Goal: Task Accomplishment & Management: Manage account settings

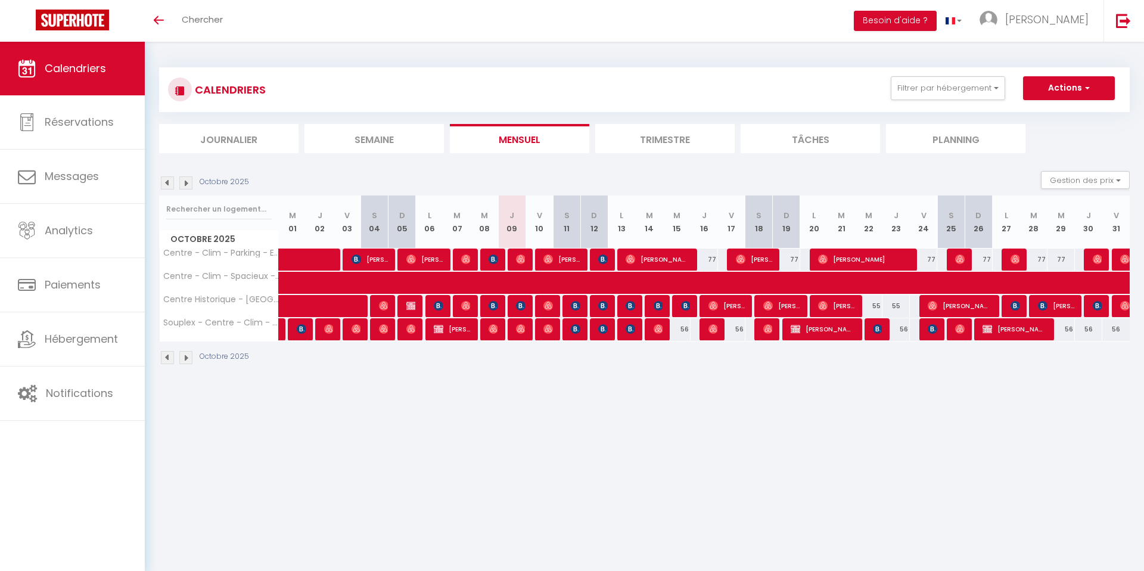
click at [471, 304] on div at bounding box center [463, 306] width 27 height 23
click at [461, 306] on img at bounding box center [466, 306] width 10 height 10
select select "OK"
select select "0"
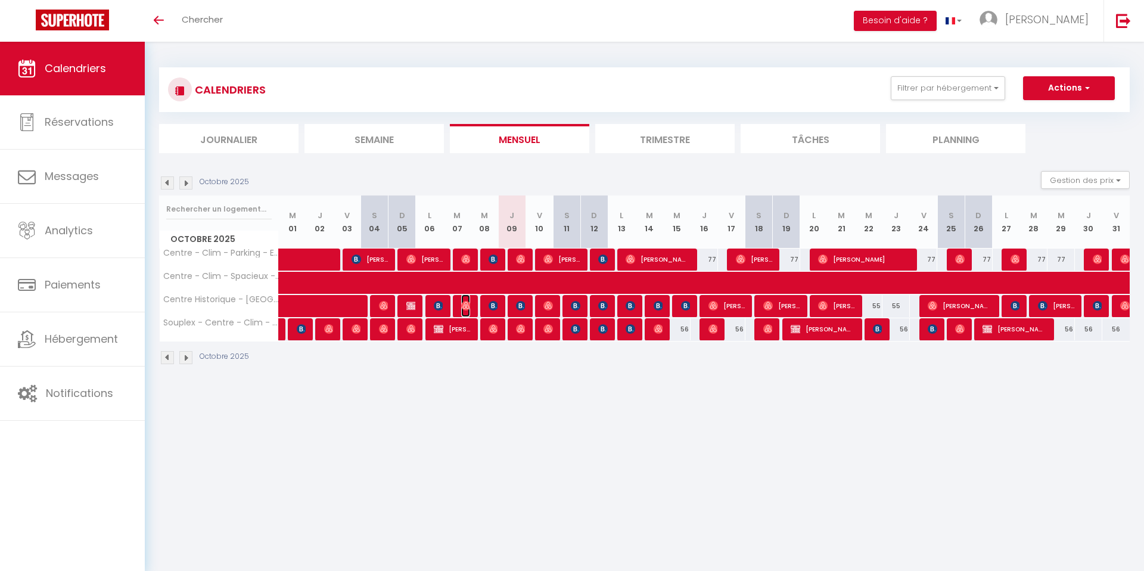
select select "0"
select select "1"
select select
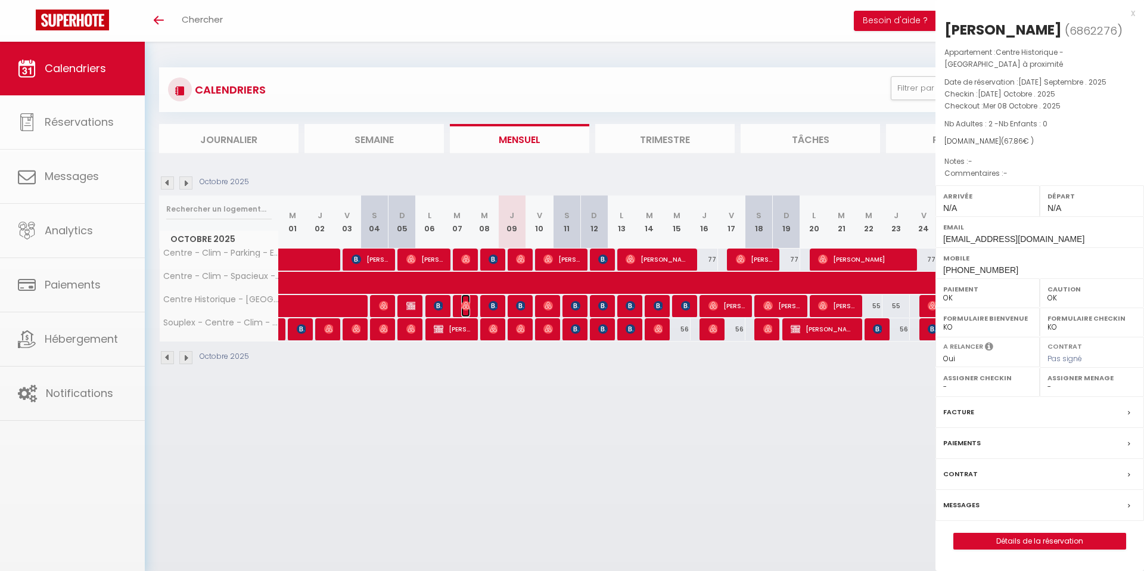
select select "41383"
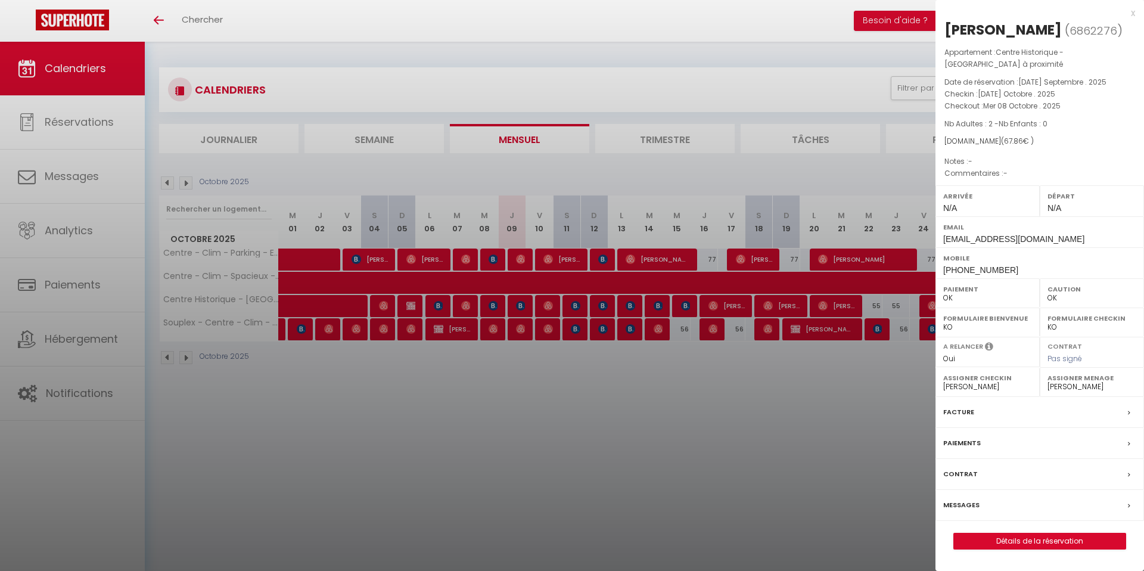
click at [478, 390] on div at bounding box center [572, 285] width 1144 height 571
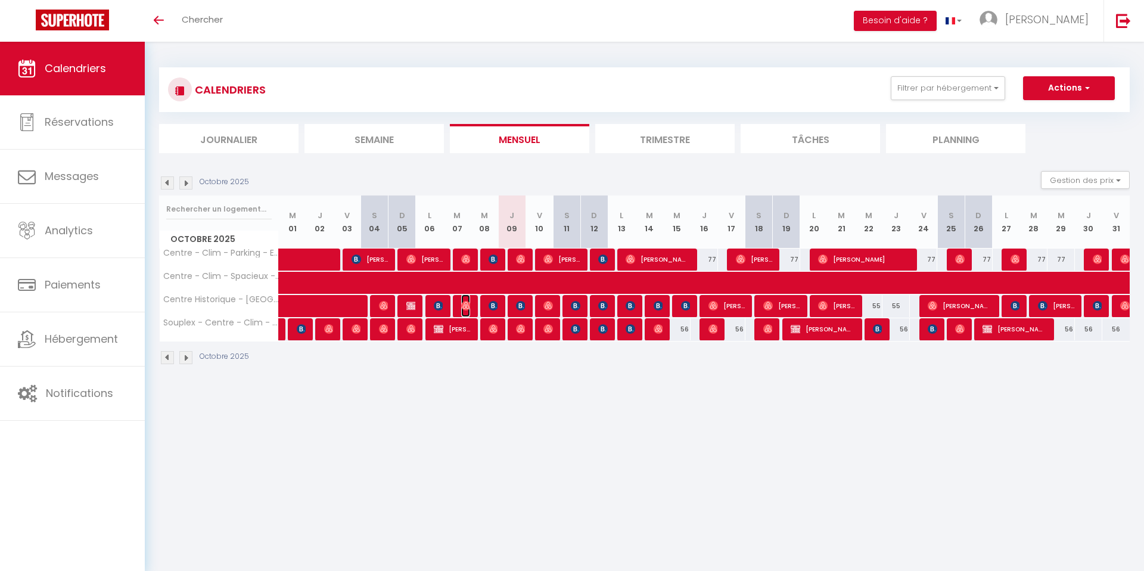
click at [466, 302] on img at bounding box center [466, 306] width 10 height 10
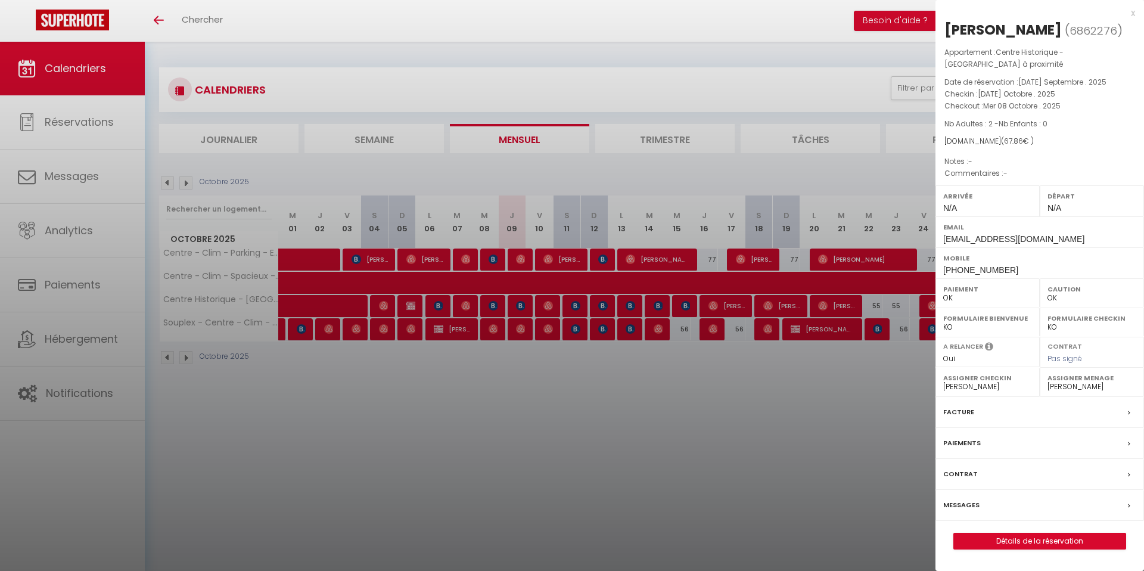
click at [423, 297] on div at bounding box center [572, 285] width 1144 height 571
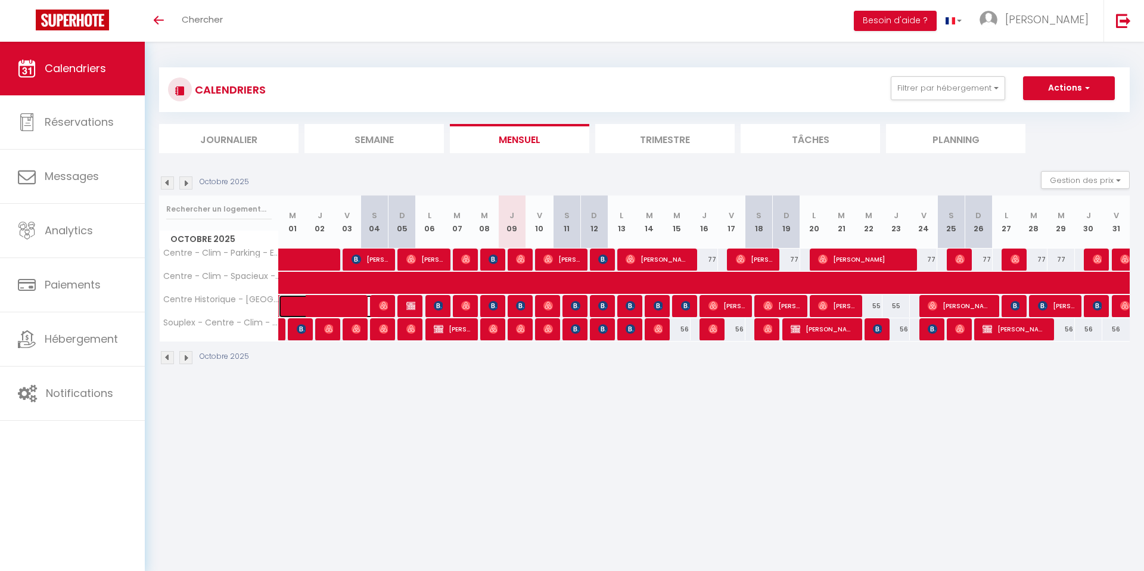
click at [349, 302] on span at bounding box center [338, 306] width 82 height 23
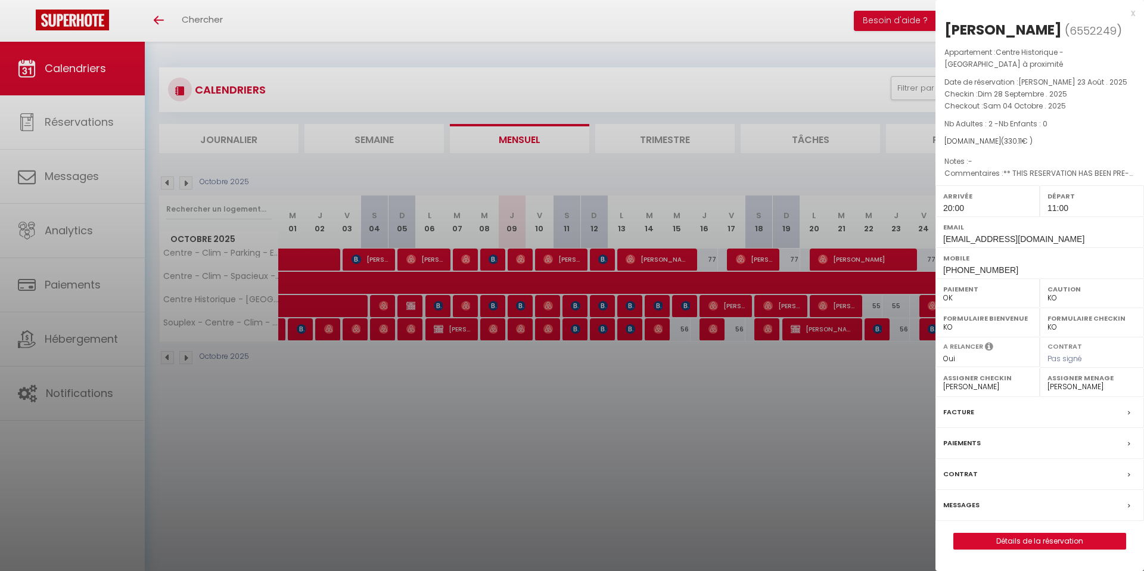
click at [350, 302] on div at bounding box center [572, 285] width 1144 height 571
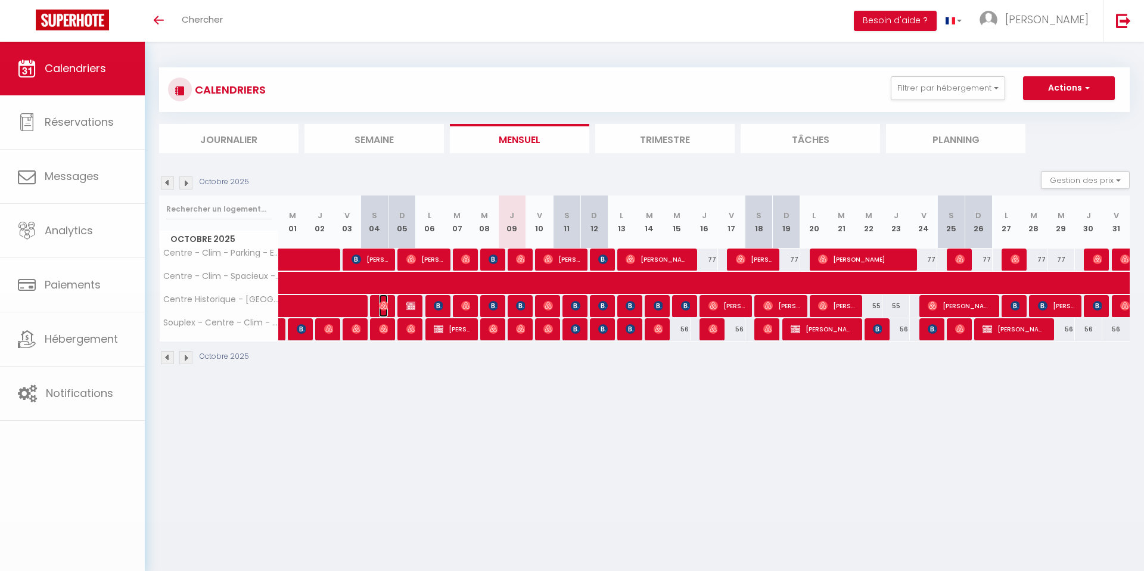
click at [379, 304] on img at bounding box center [384, 306] width 10 height 10
select select "OK"
select select "0"
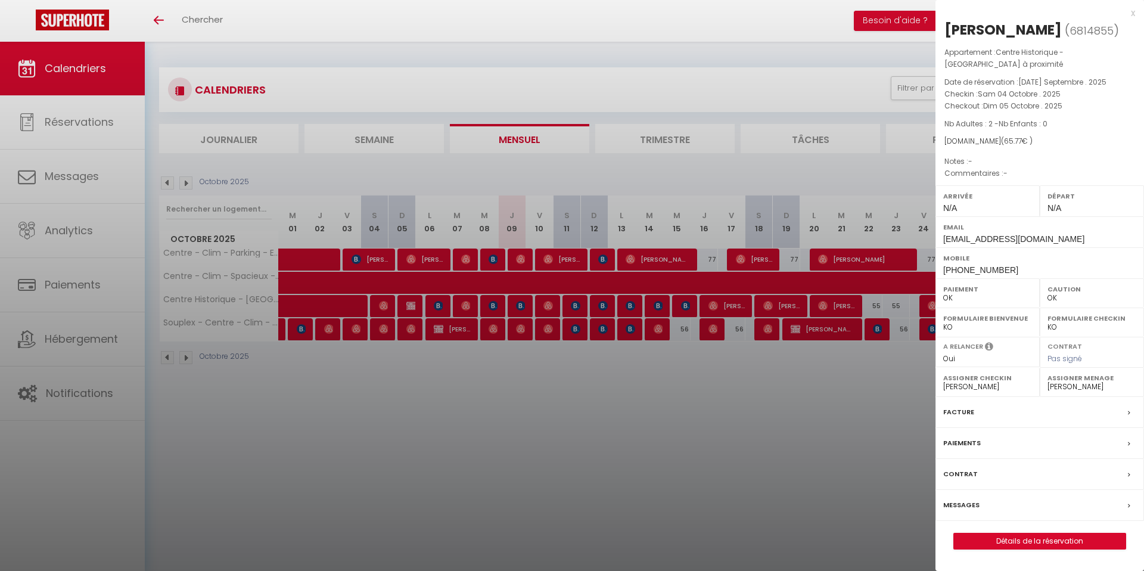
click at [372, 316] on div at bounding box center [572, 285] width 1144 height 571
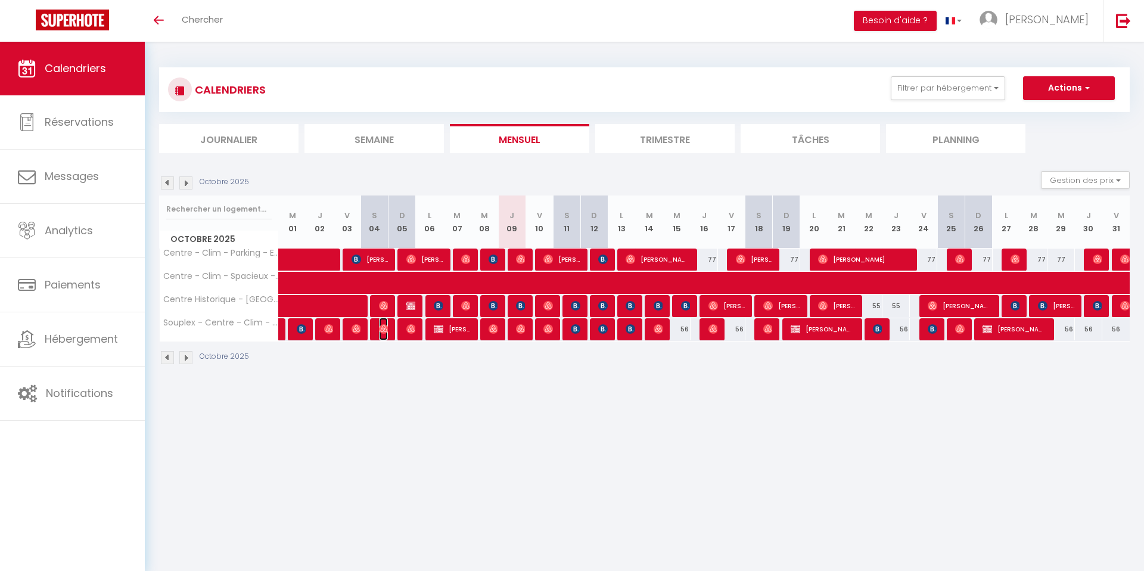
click at [381, 332] on img at bounding box center [384, 329] width 10 height 10
select select
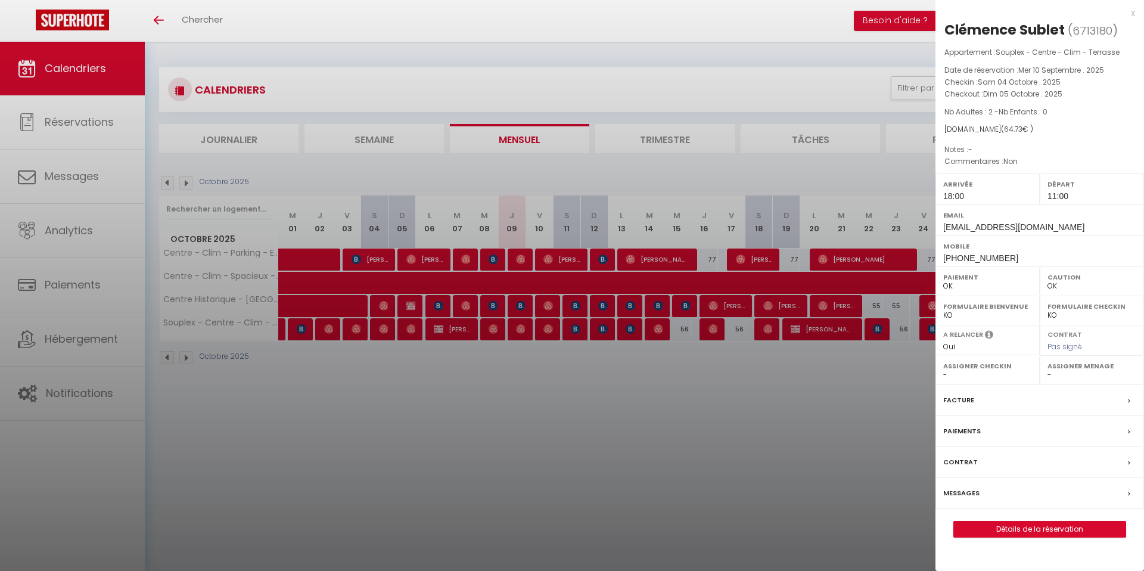
click at [381, 332] on div at bounding box center [572, 285] width 1144 height 571
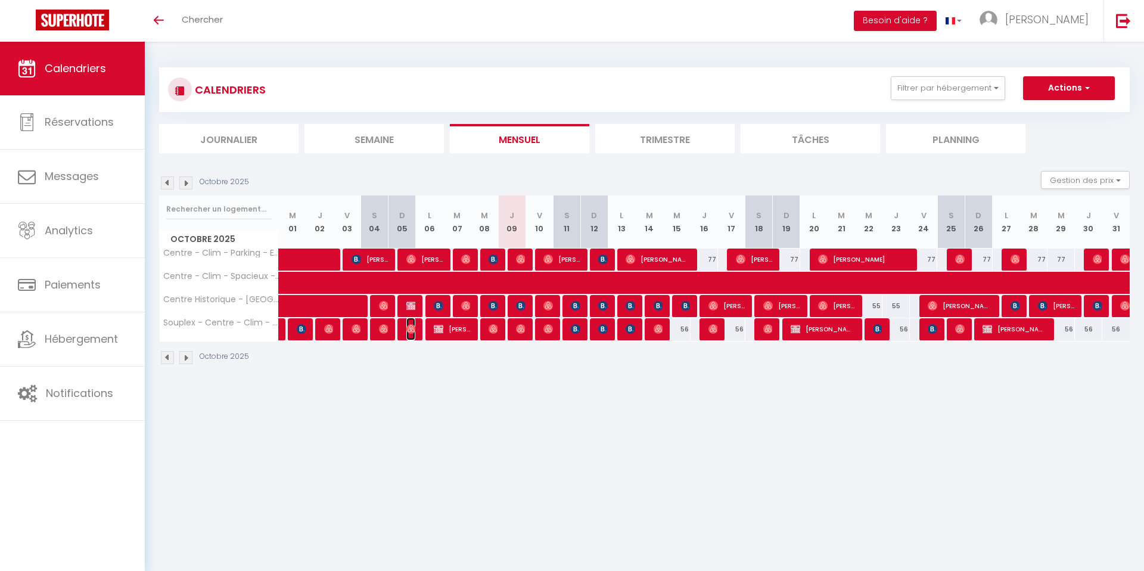
click at [412, 332] on img at bounding box center [411, 329] width 10 height 10
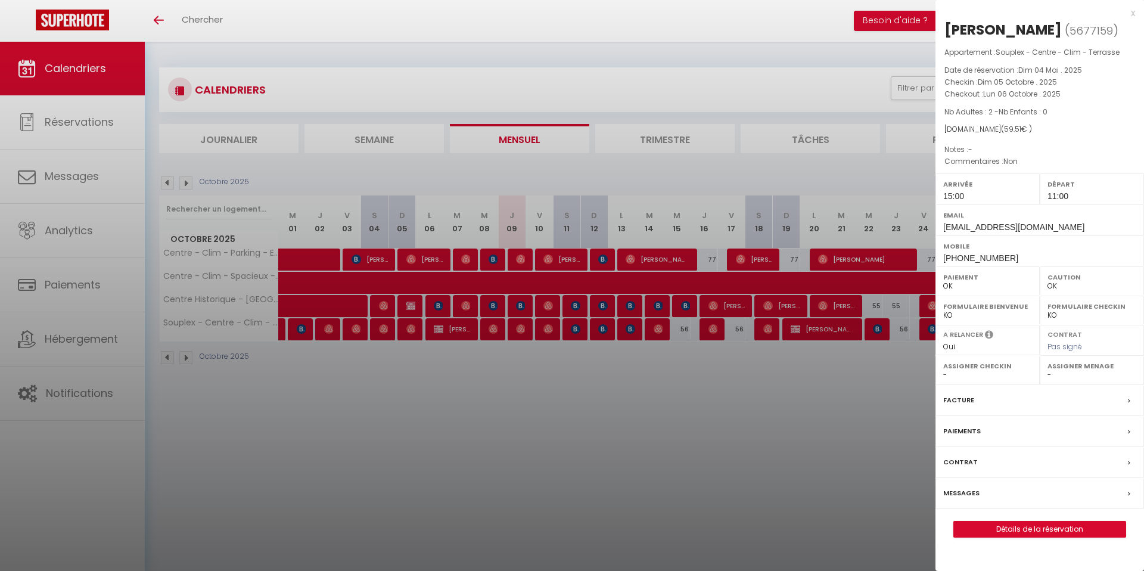
click at [415, 363] on div at bounding box center [572, 285] width 1144 height 571
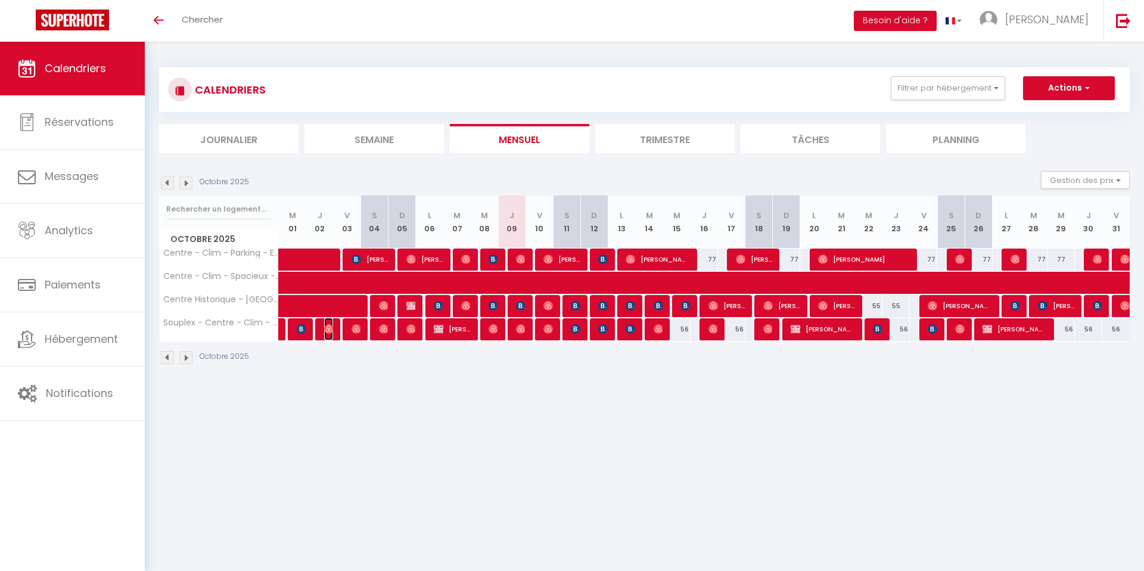
click at [329, 327] on img at bounding box center [329, 329] width 10 height 10
select select "0"
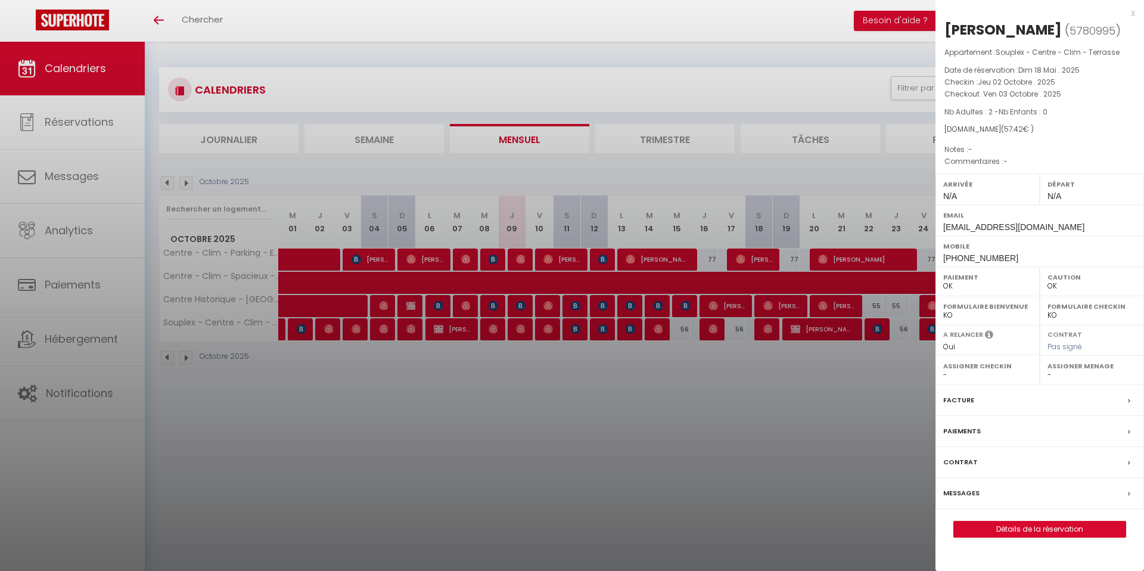
click at [329, 327] on div at bounding box center [572, 285] width 1144 height 571
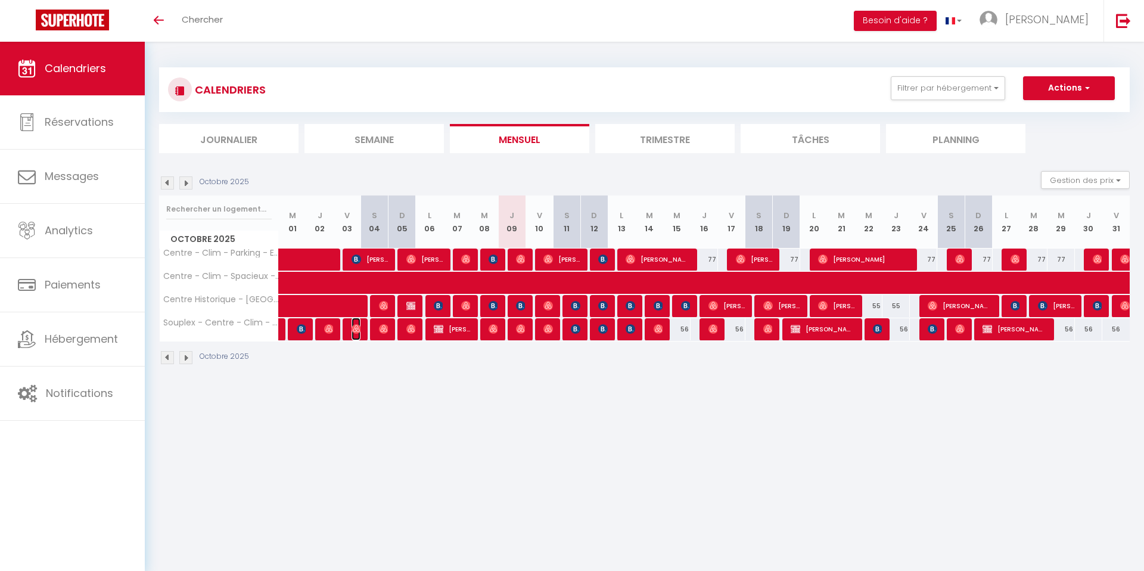
click at [351, 328] on img at bounding box center [356, 329] width 10 height 10
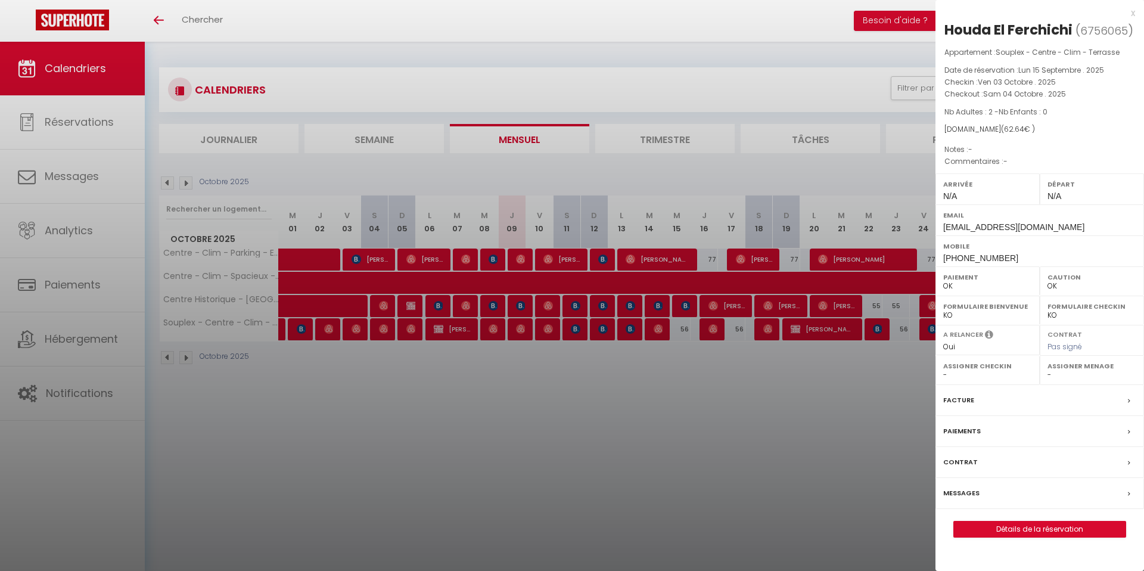
click at [350, 328] on div at bounding box center [572, 285] width 1144 height 571
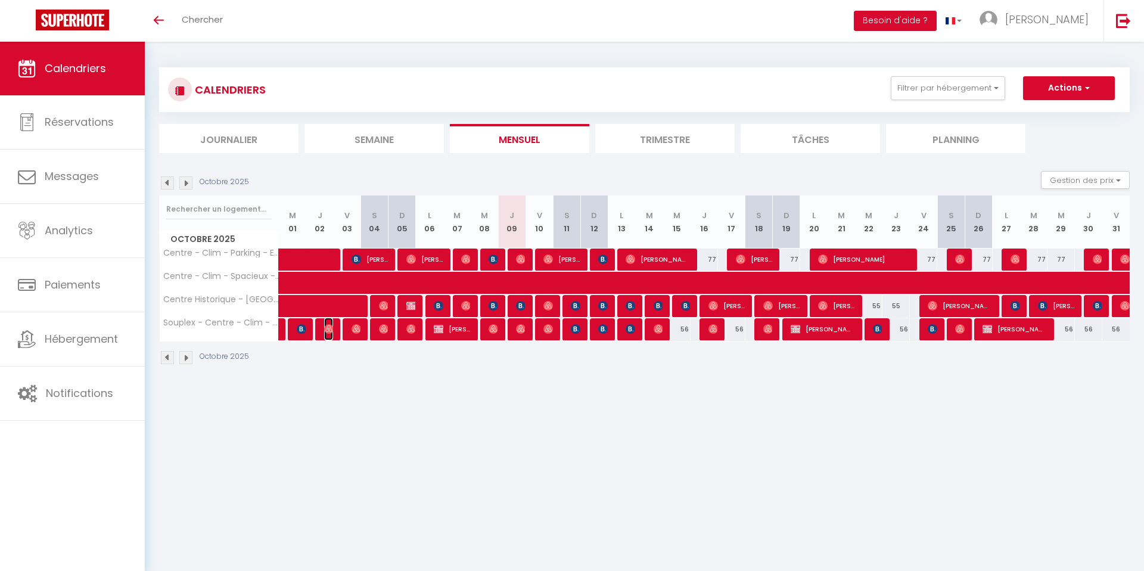
click at [324, 326] on img at bounding box center [329, 329] width 10 height 10
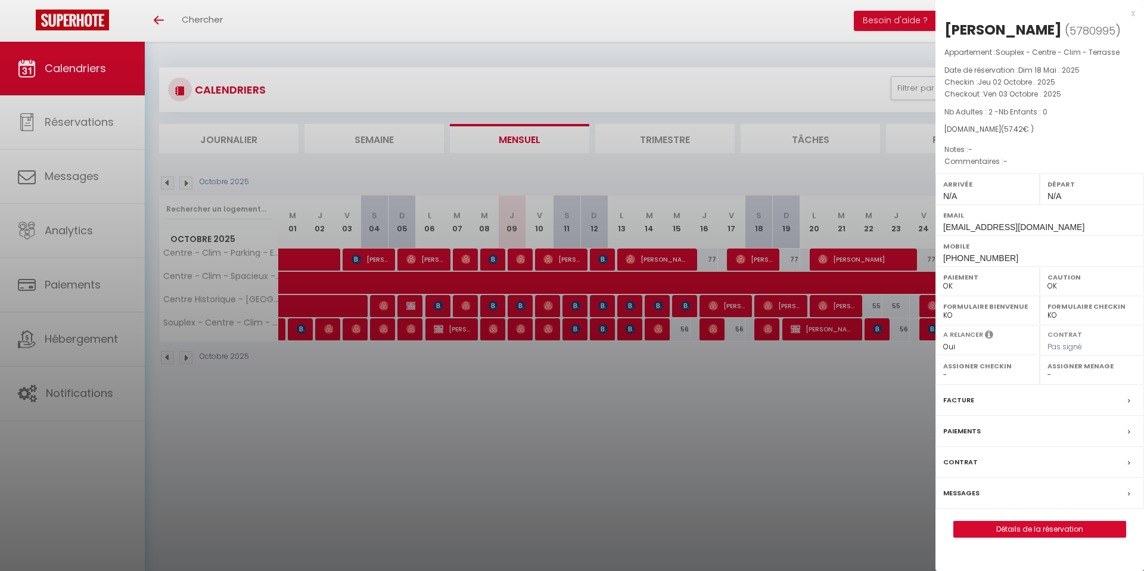
click at [351, 358] on div at bounding box center [572, 285] width 1144 height 571
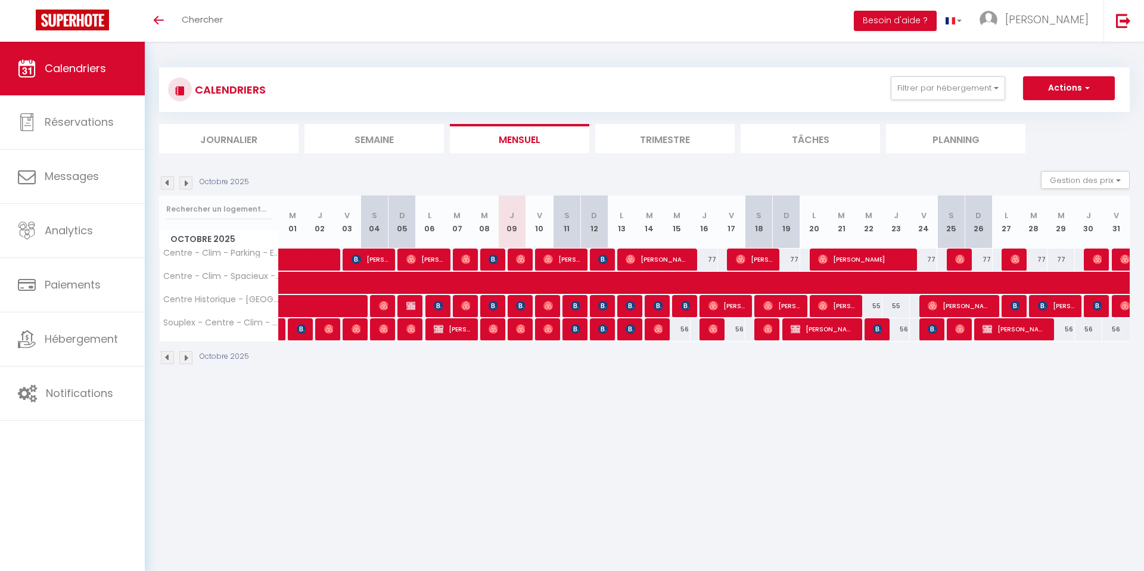
click at [322, 329] on div at bounding box center [328, 329] width 27 height 23
click at [329, 329] on img at bounding box center [329, 329] width 10 height 10
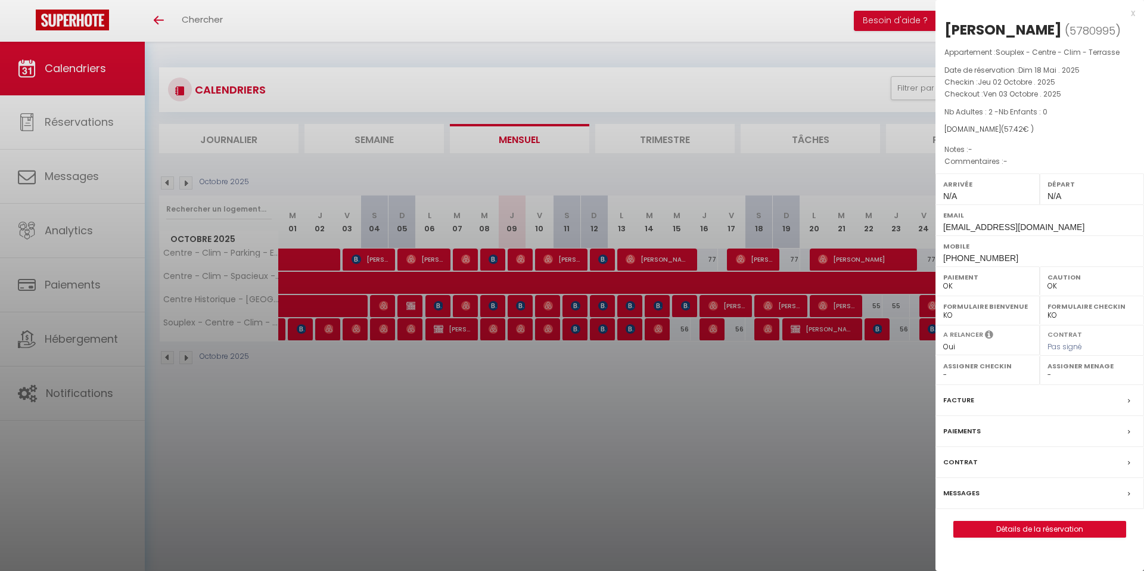
click at [343, 362] on div at bounding box center [572, 285] width 1144 height 571
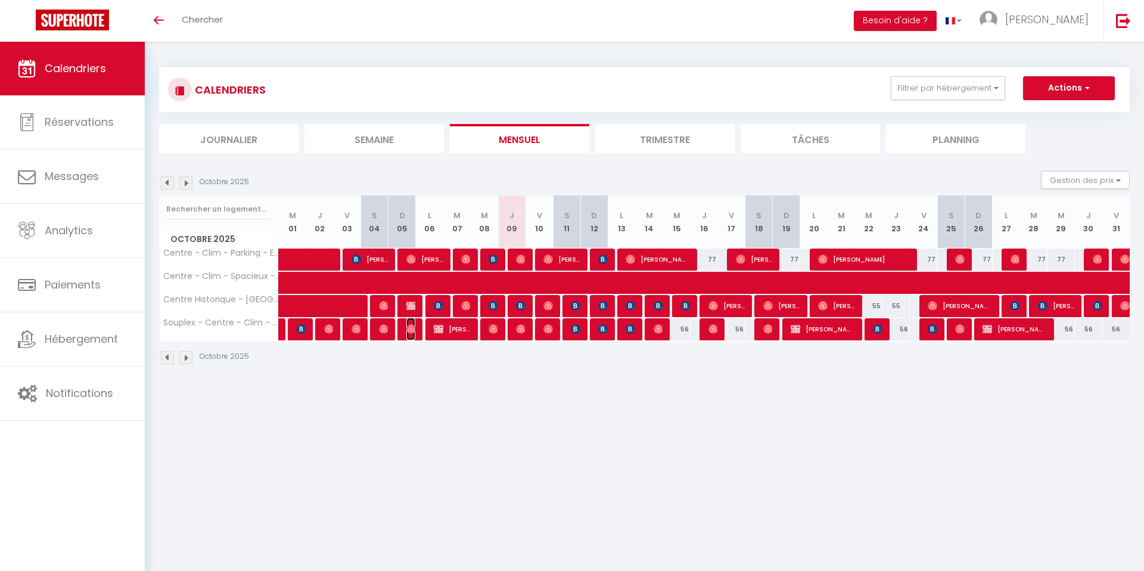
click at [407, 323] on span "[PERSON_NAME]" at bounding box center [410, 328] width 9 height 23
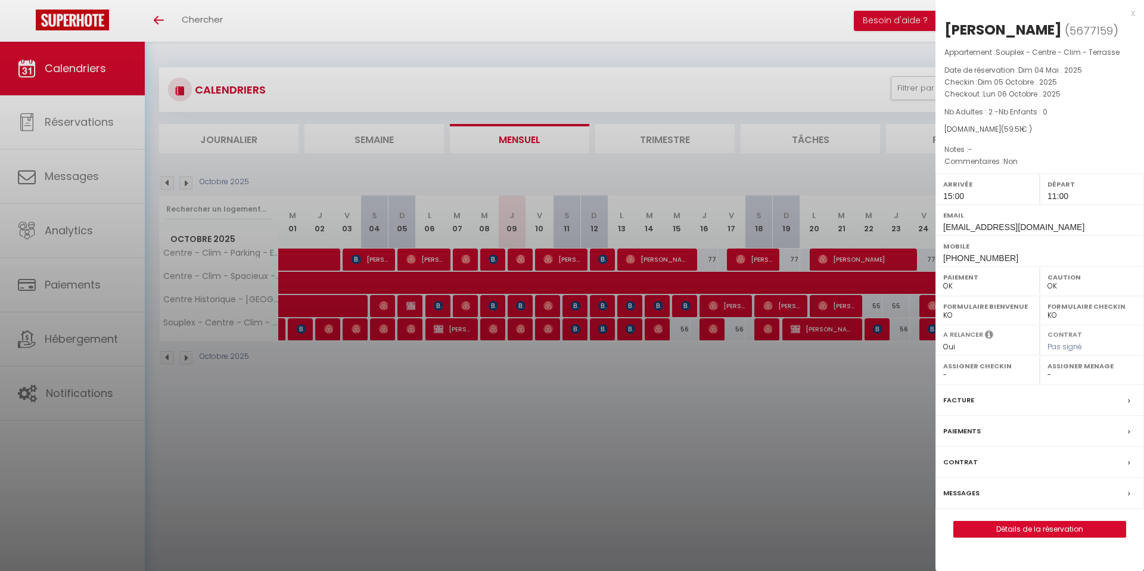
click at [392, 348] on div at bounding box center [572, 285] width 1144 height 571
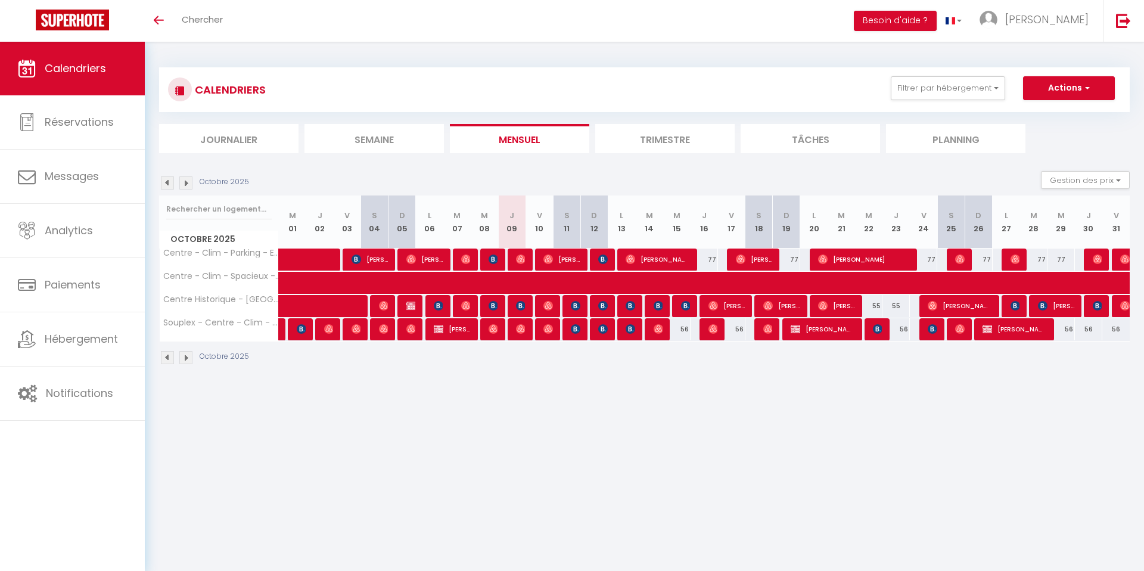
click at [502, 328] on div at bounding box center [491, 329] width 27 height 23
click at [494, 326] on img at bounding box center [493, 329] width 10 height 10
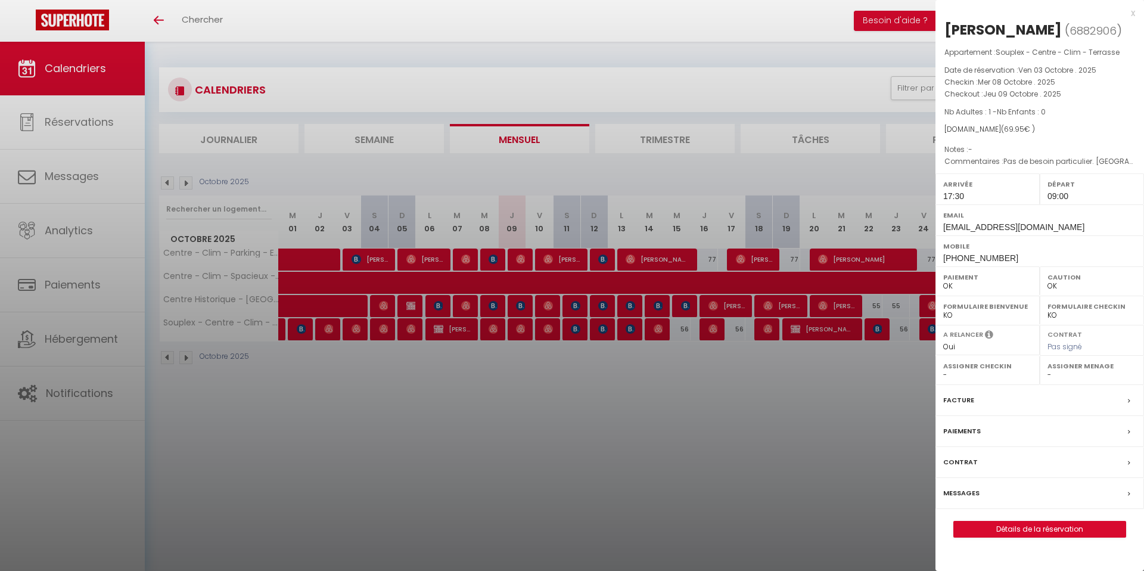
click at [493, 357] on div at bounding box center [572, 285] width 1144 height 571
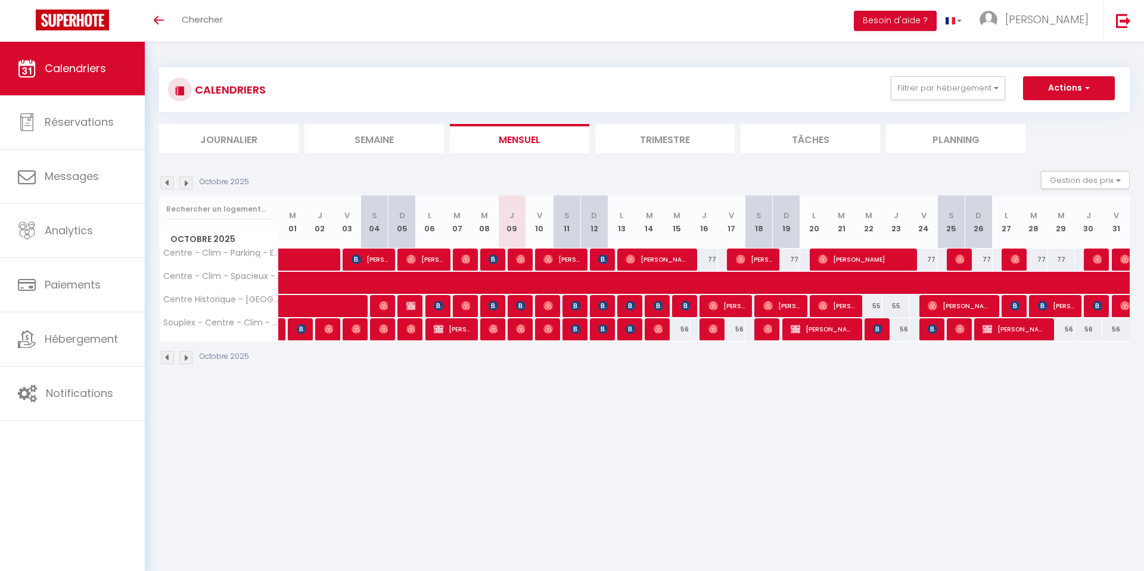
click at [166, 359] on img at bounding box center [167, 357] width 13 height 13
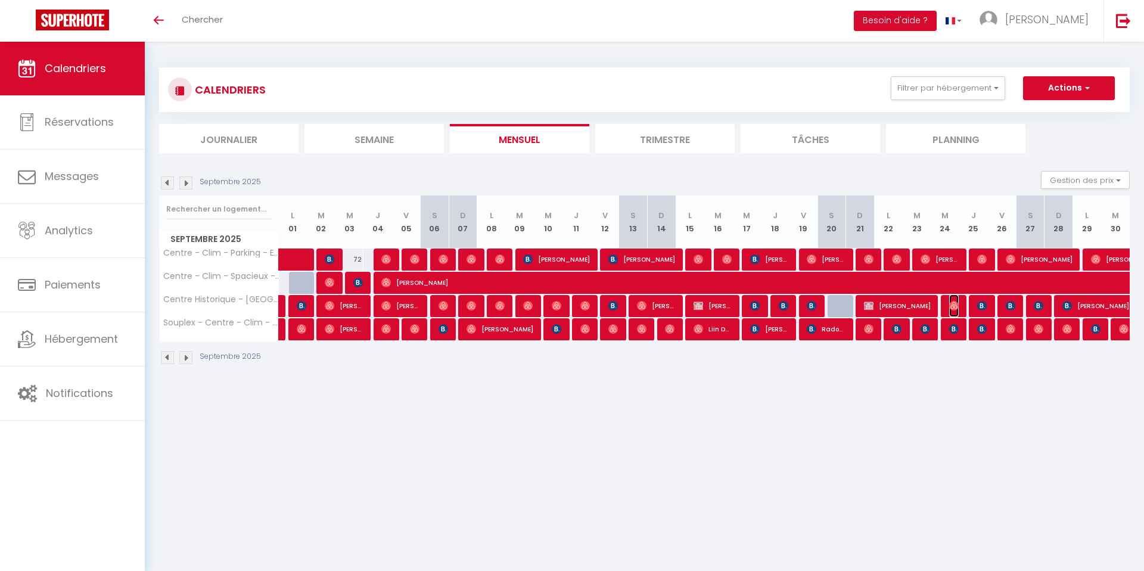
click at [954, 304] on img at bounding box center [954, 306] width 10 height 10
select select "41383"
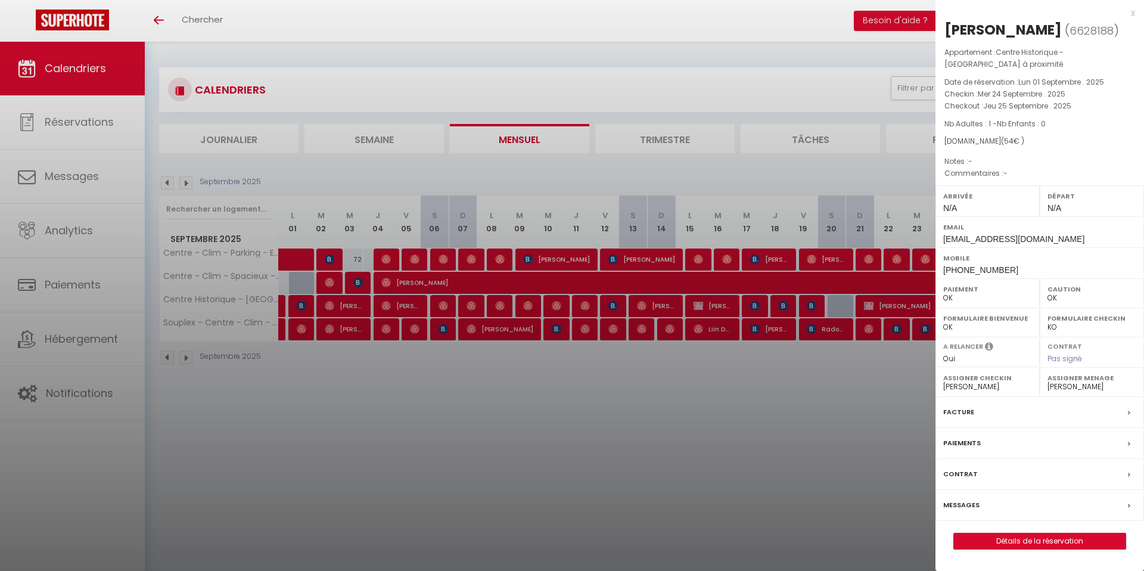
click at [897, 362] on div at bounding box center [572, 285] width 1144 height 571
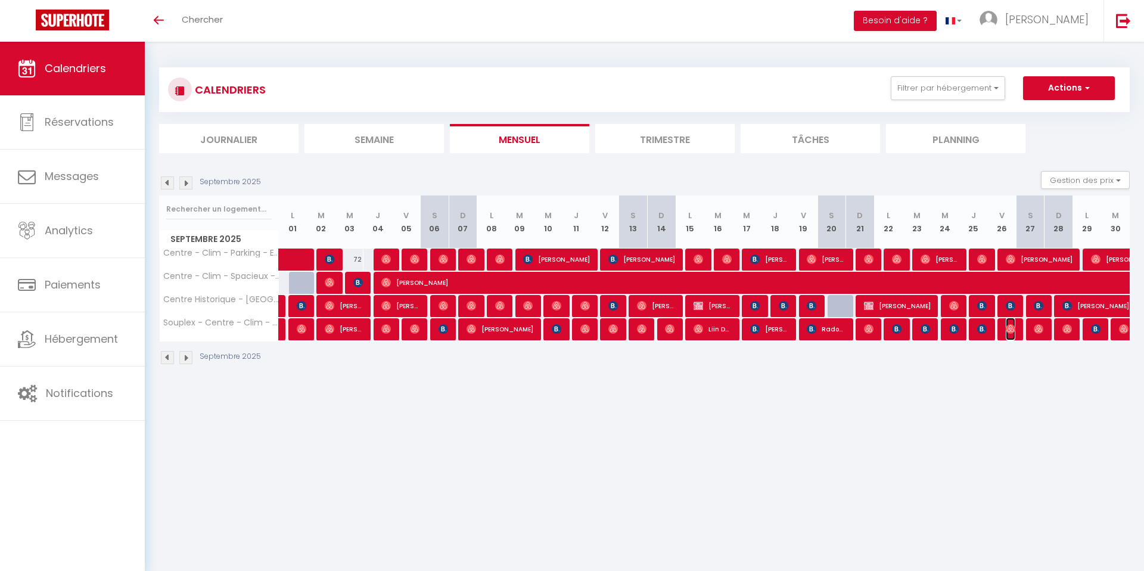
click at [1010, 331] on img at bounding box center [1010, 329] width 10 height 10
select select "1"
select select
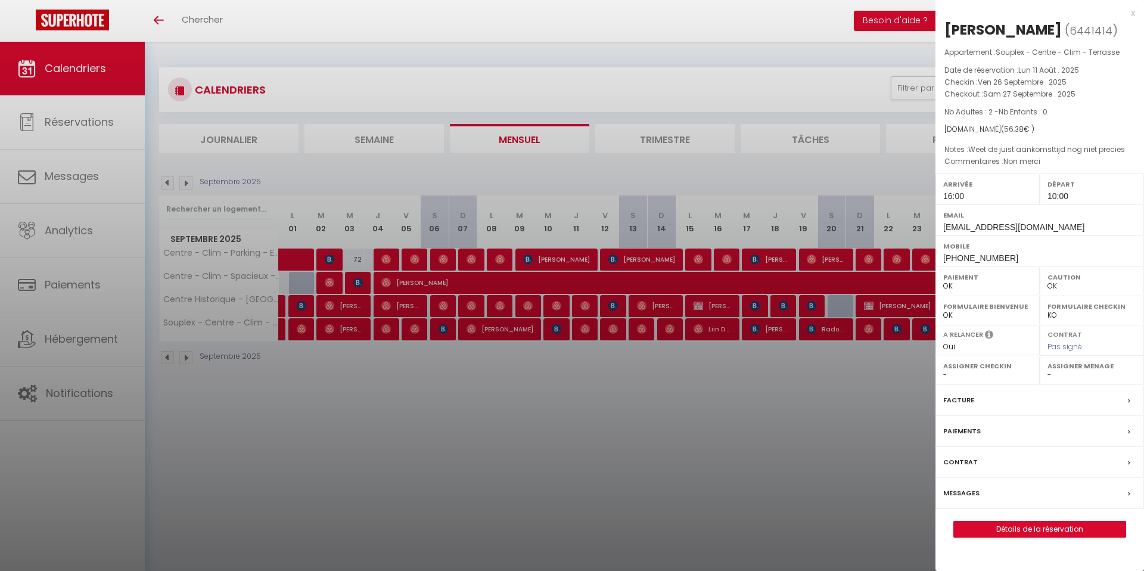
click at [859, 360] on div at bounding box center [572, 285] width 1144 height 571
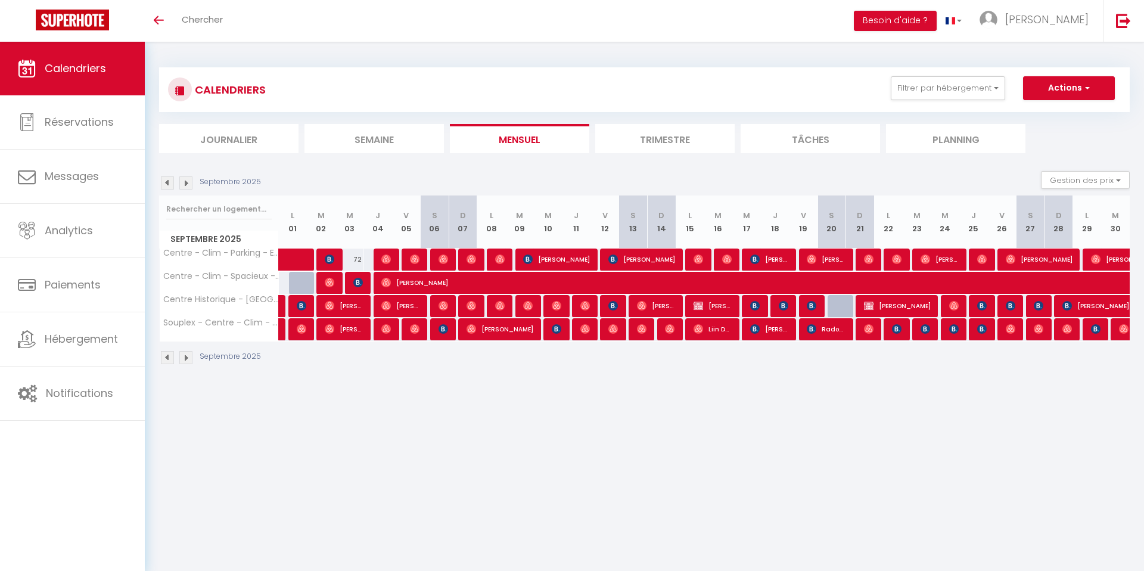
click at [1115, 328] on div at bounding box center [1124, 329] width 29 height 23
click at [1121, 328] on img at bounding box center [1123, 329] width 10 height 10
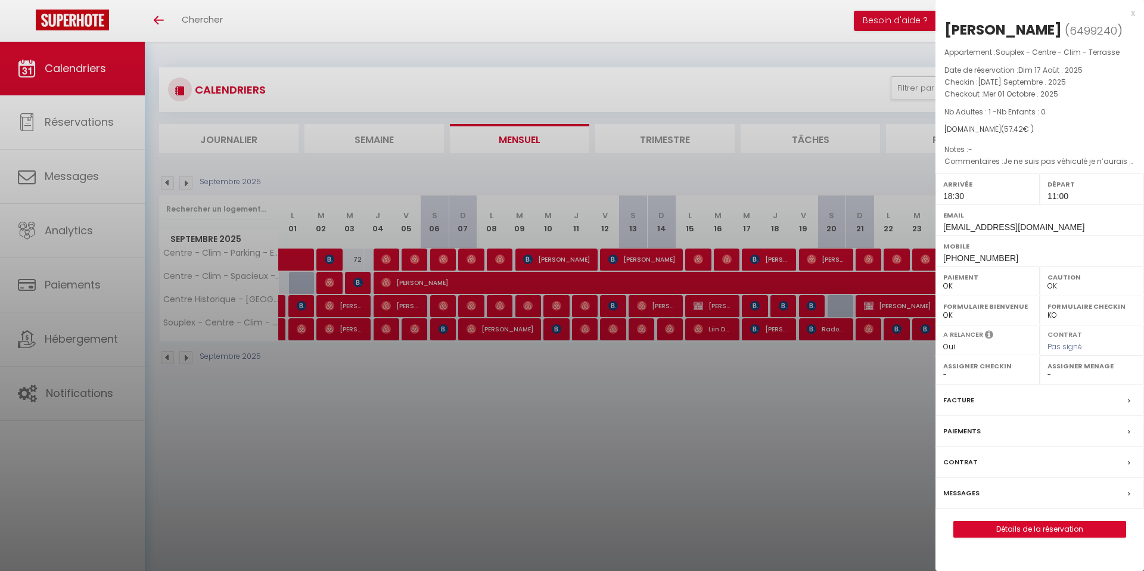
click at [817, 316] on div at bounding box center [572, 285] width 1144 height 571
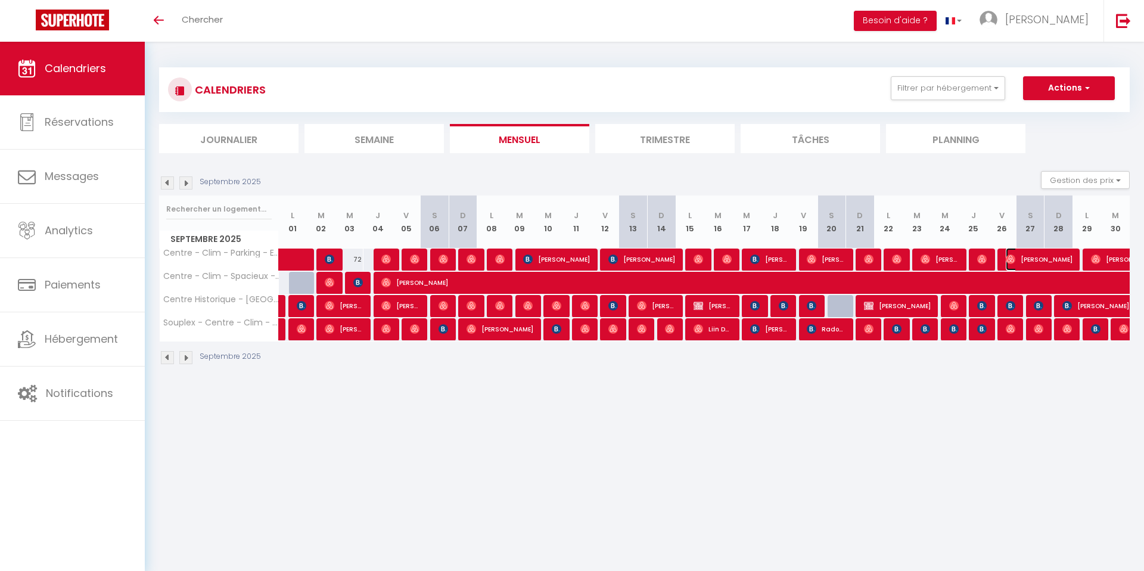
click at [1065, 255] on span "[PERSON_NAME]" at bounding box center [1038, 259] width 67 height 23
select select "51107"
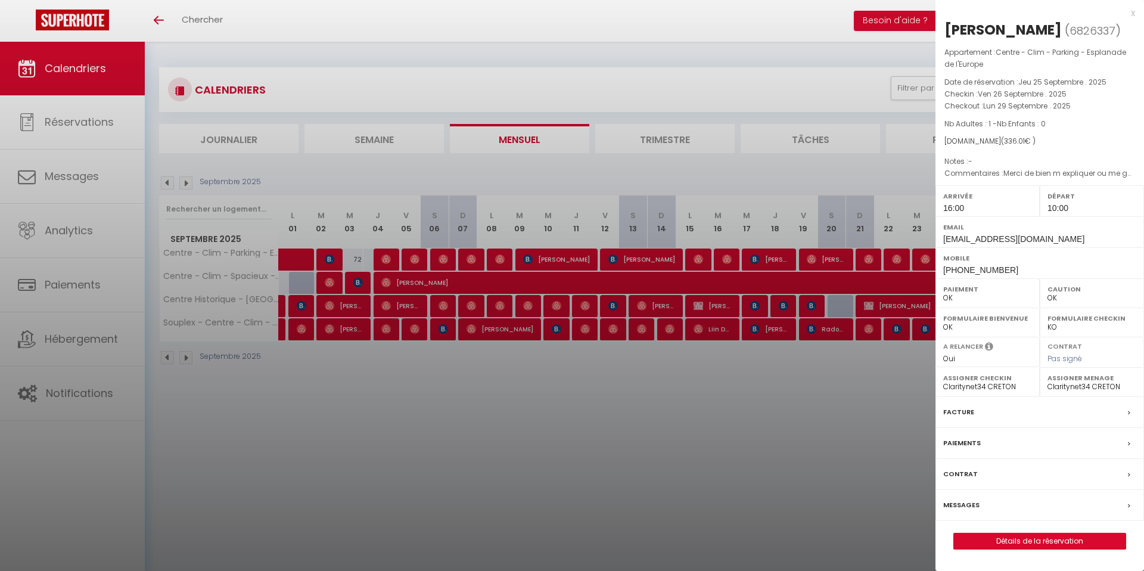
click at [876, 406] on div at bounding box center [572, 285] width 1144 height 571
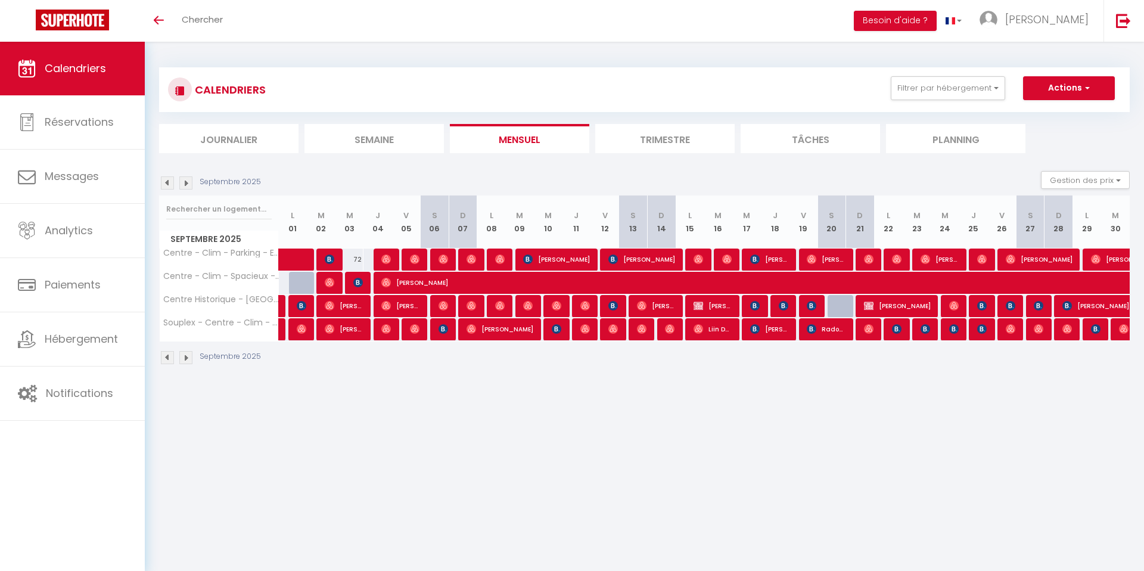
click at [988, 257] on div at bounding box center [980, 259] width 29 height 23
click at [980, 257] on img at bounding box center [982, 259] width 10 height 10
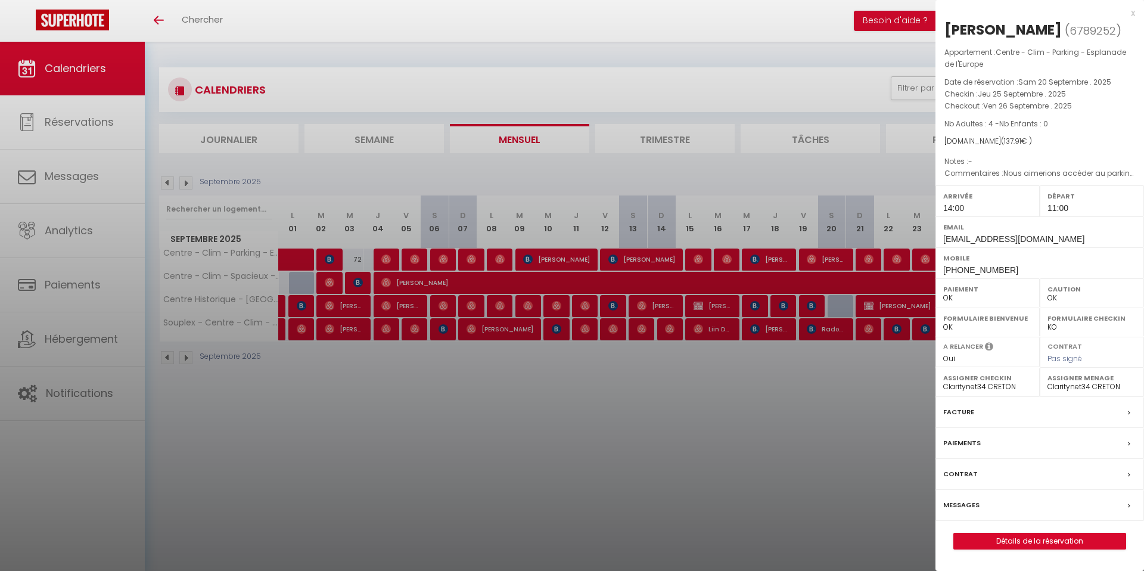
click at [891, 180] on div at bounding box center [572, 285] width 1144 height 571
